Goal: Task Accomplishment & Management: Use online tool/utility

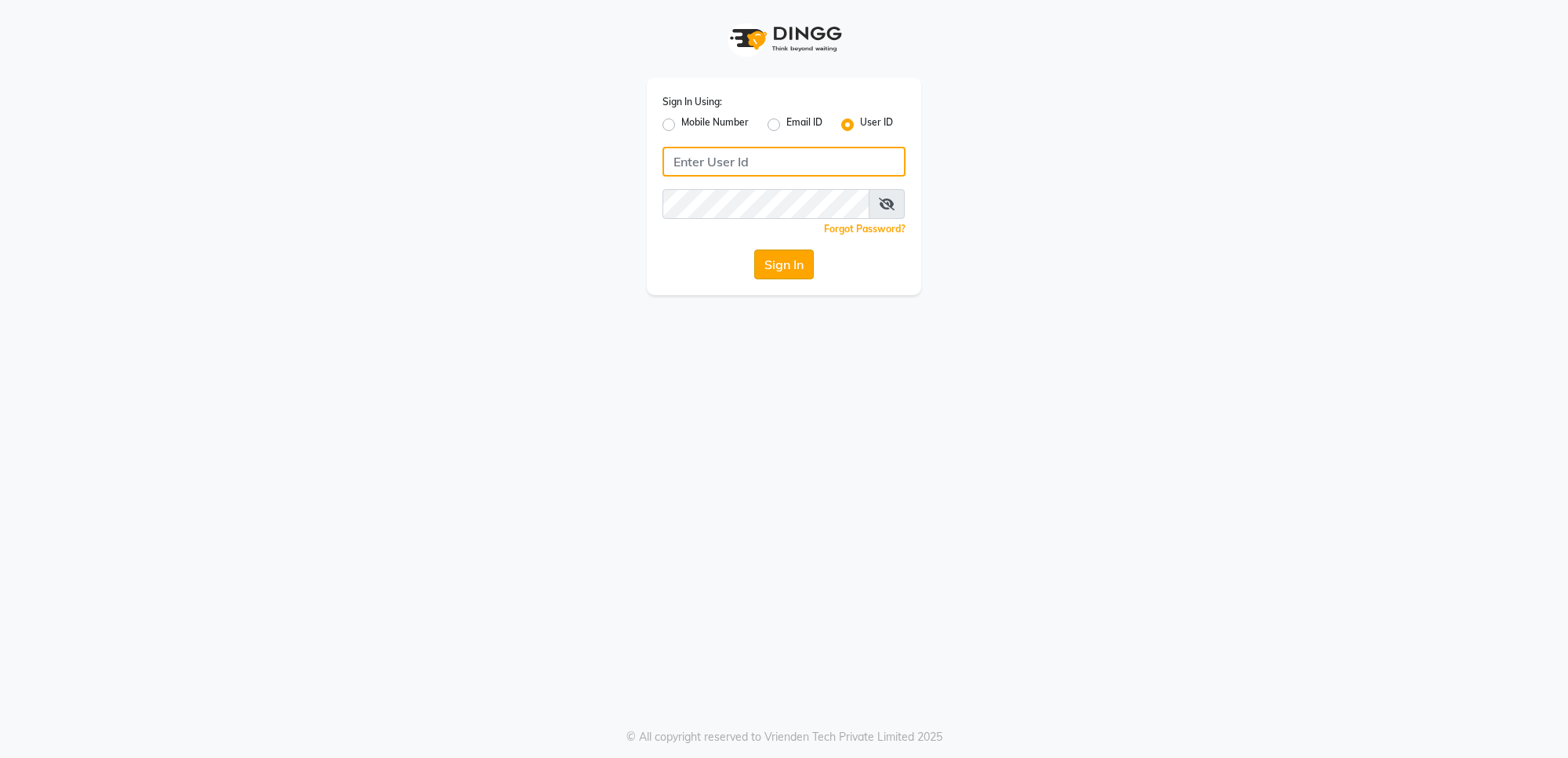
type input "v5123"
click at [767, 253] on button "Sign In" at bounding box center [784, 264] width 60 height 30
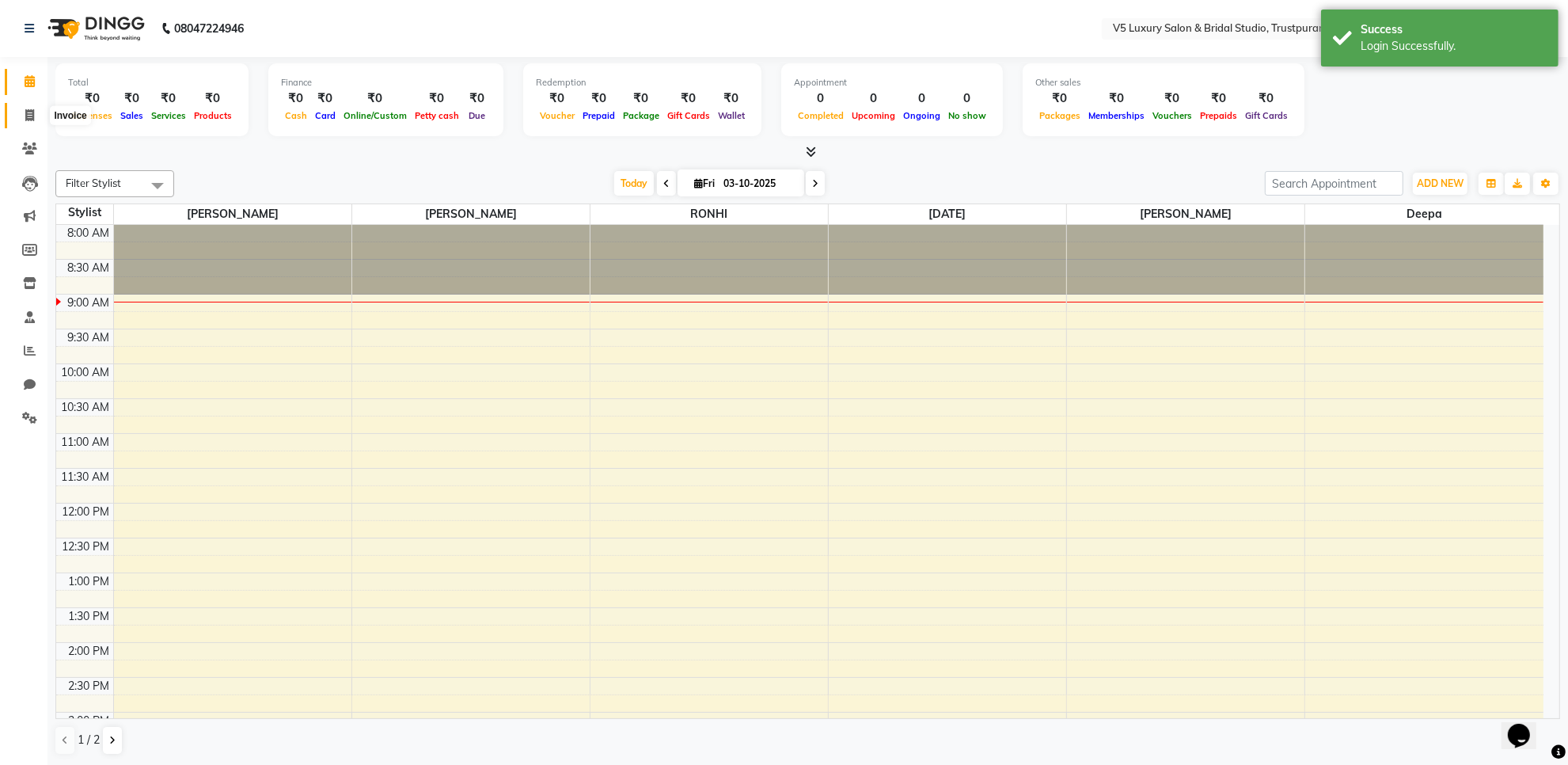
click at [24, 109] on span at bounding box center [29, 116] width 28 height 18
select select "7993"
select select "service"
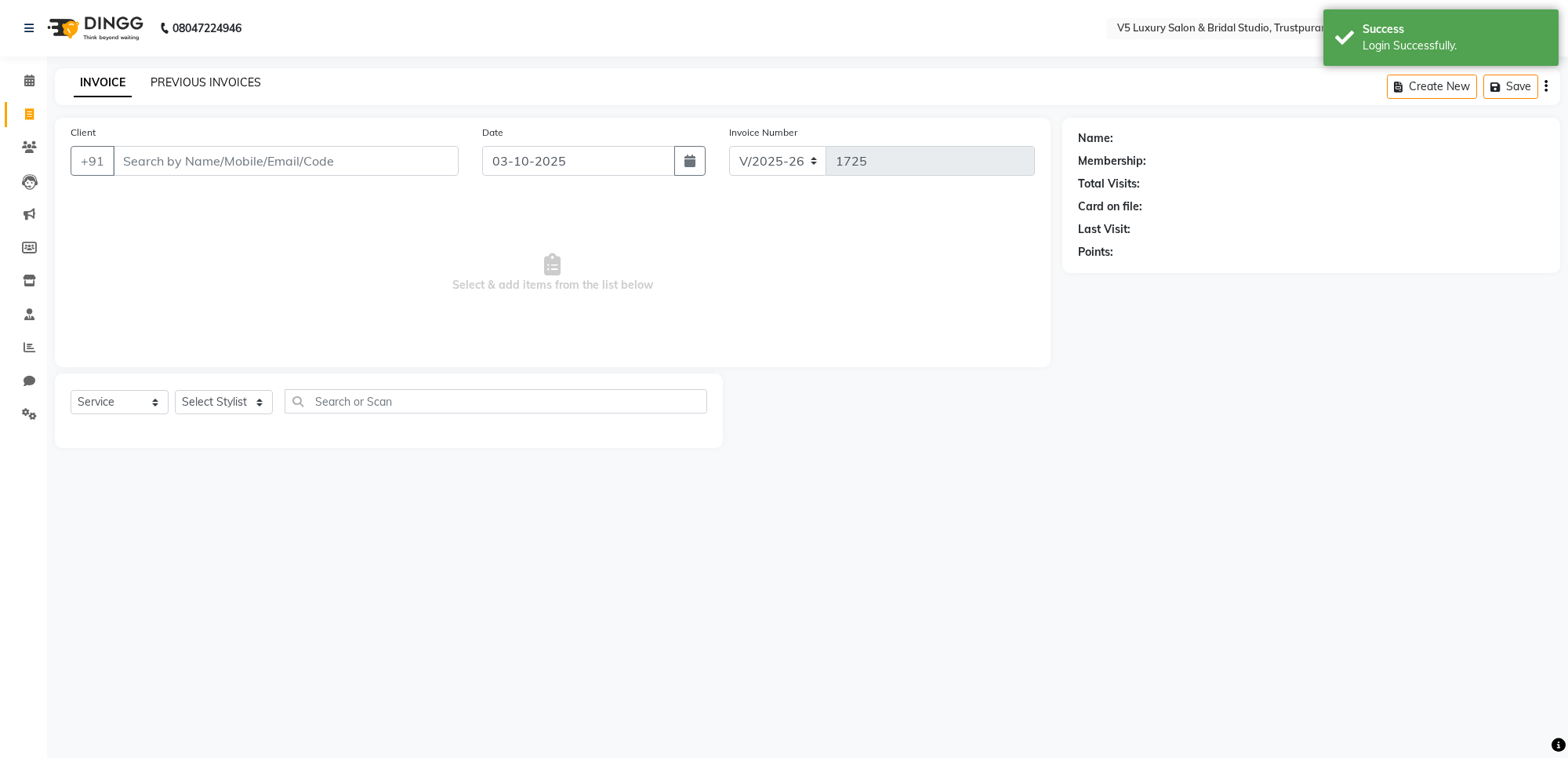
click at [200, 84] on link "PREVIOUS INVOICES" at bounding box center [205, 83] width 111 height 14
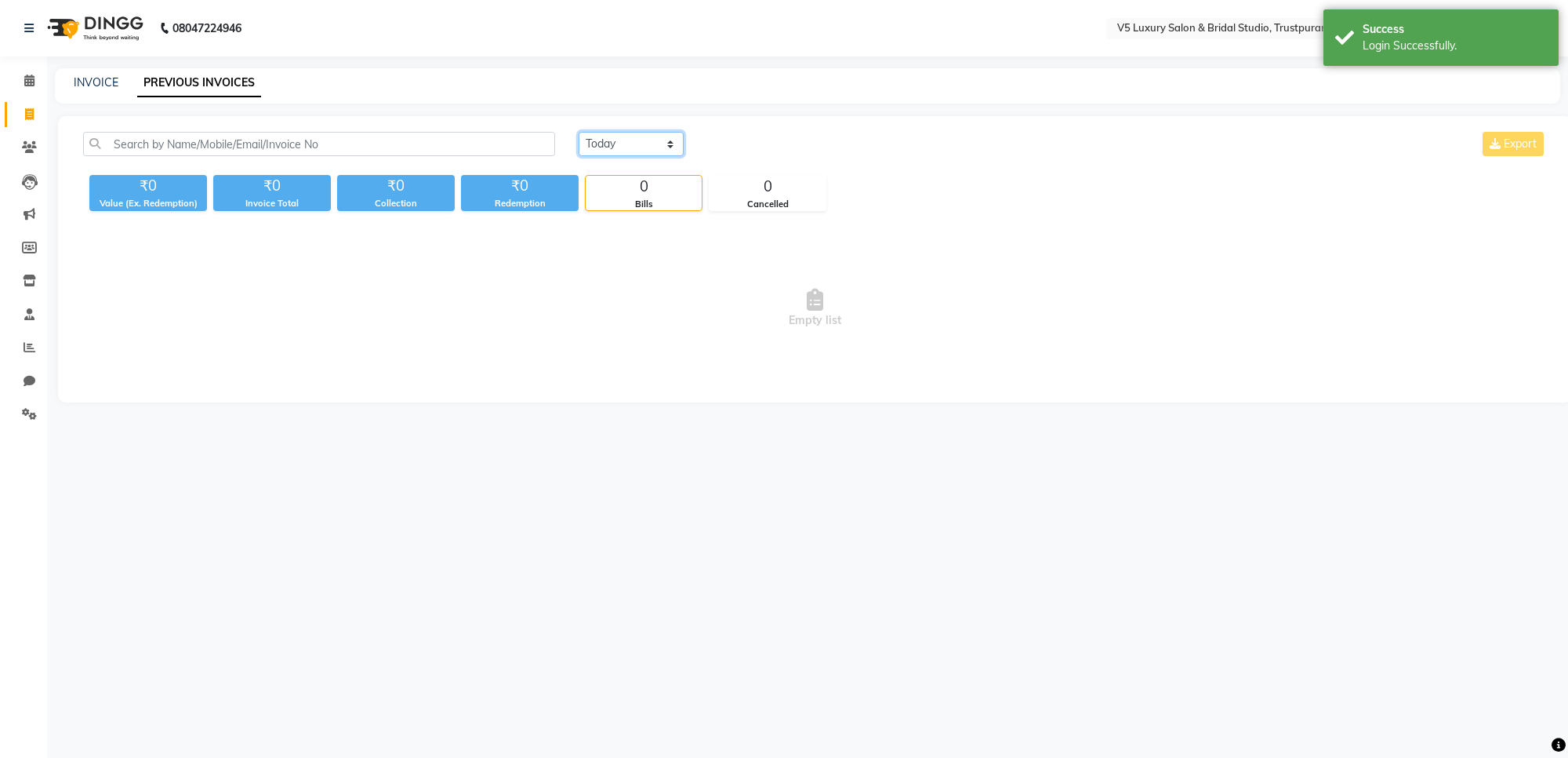
click at [668, 146] on select "[DATE] [DATE] Custom Range" at bounding box center [631, 143] width 105 height 24
select select "[DATE]"
click at [578, 131] on select "[DATE] [DATE] Custom Range" at bounding box center [631, 143] width 105 height 24
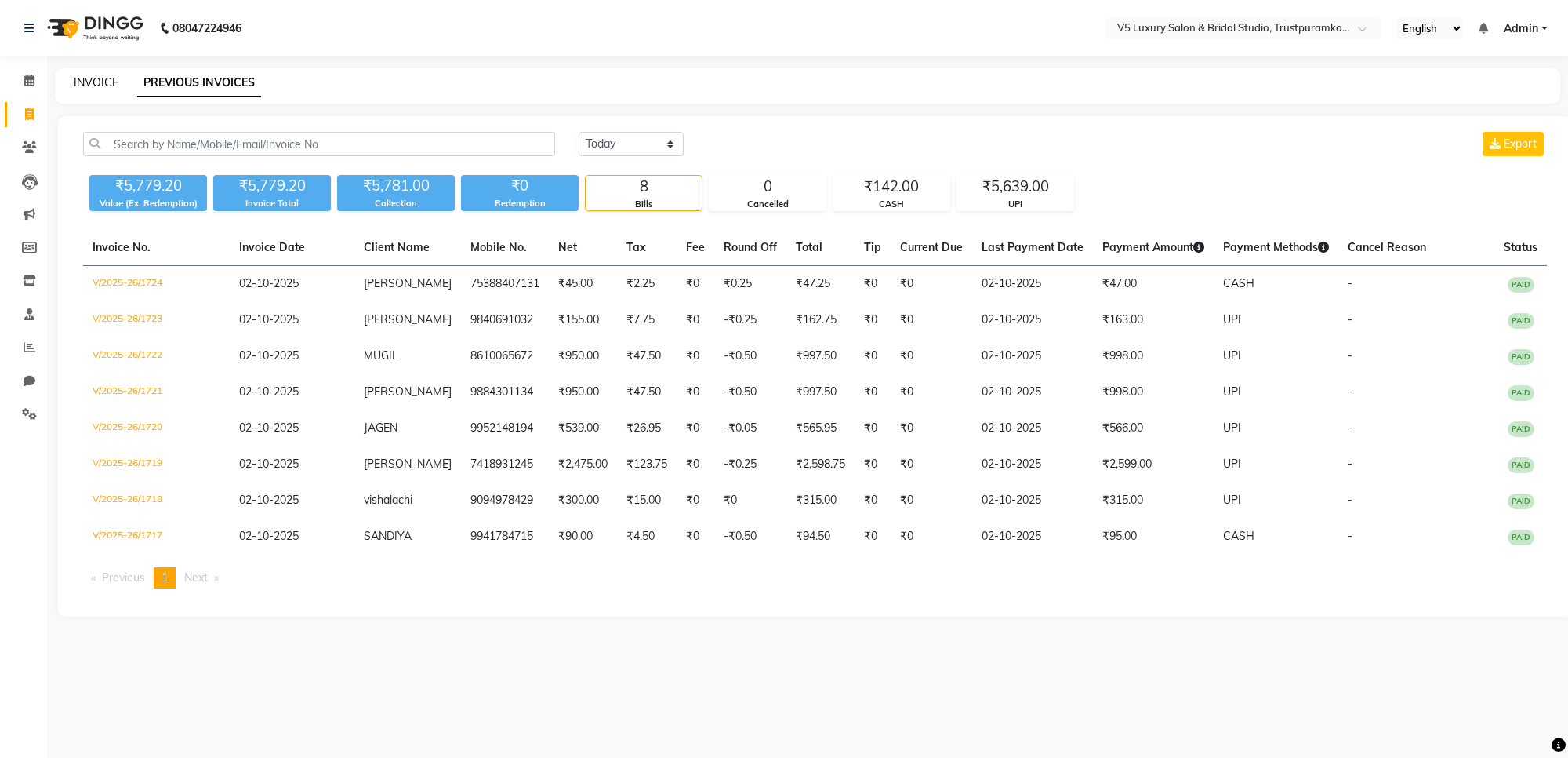
click at [85, 84] on link "INVOICE" at bounding box center [96, 83] width 45 height 14
select select "service"
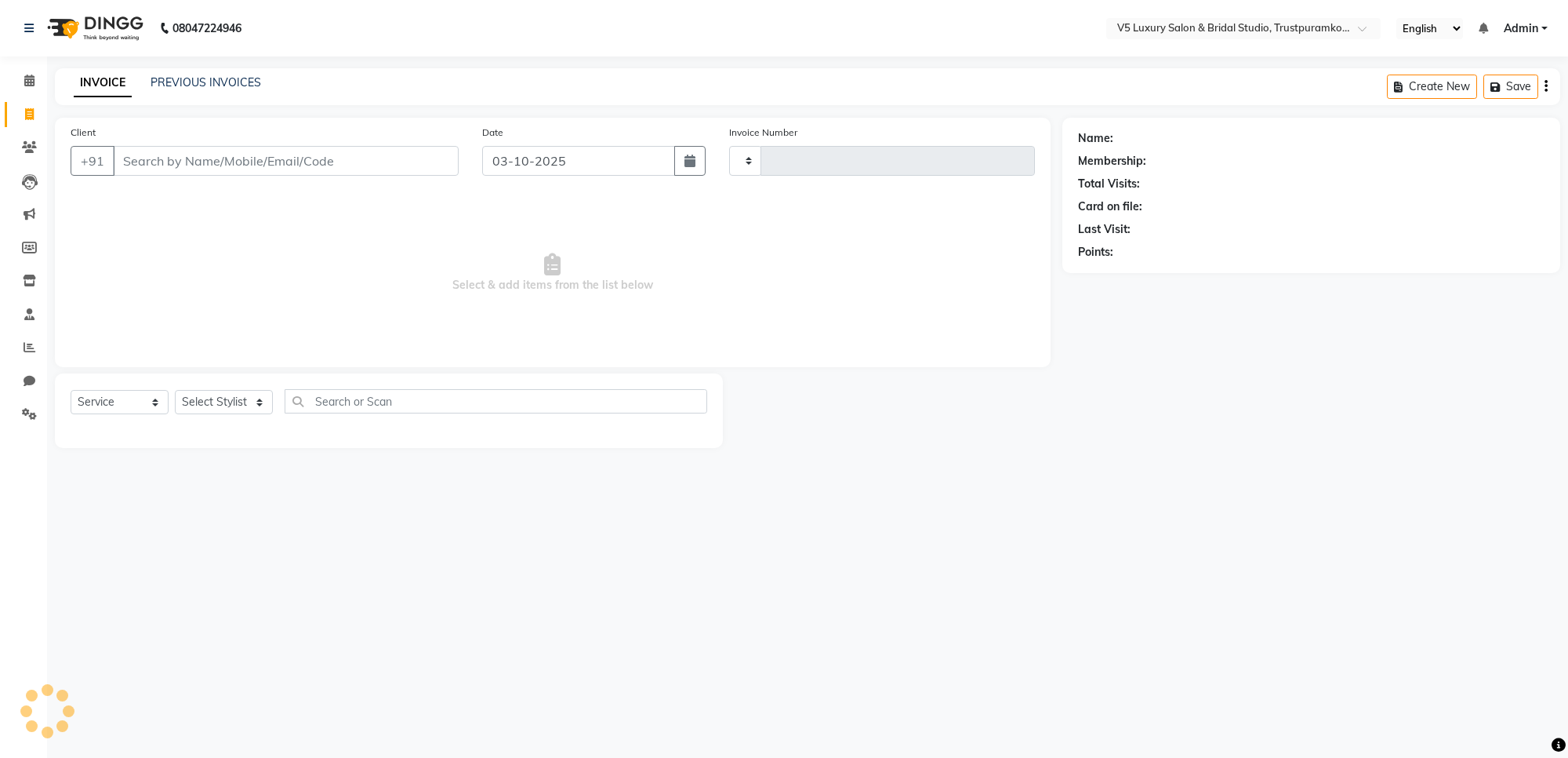
type input "1725"
select select "7993"
